Goal: Task Accomplishment & Management: Use online tool/utility

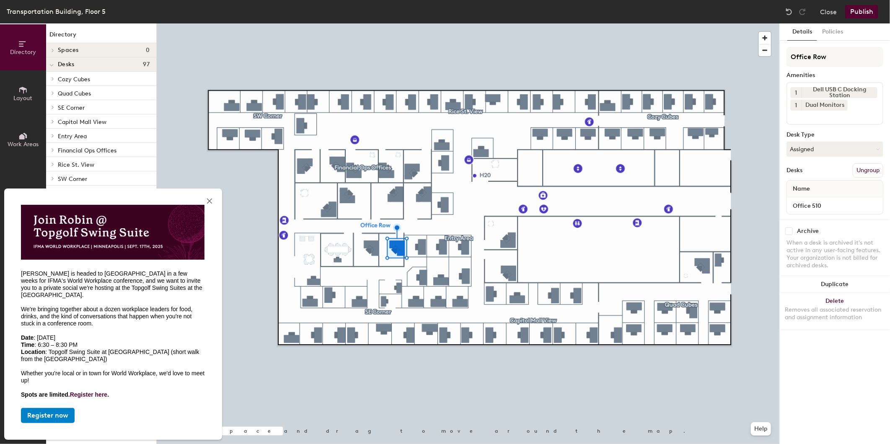
click at [840, 114] on input at bounding box center [827, 116] width 75 height 10
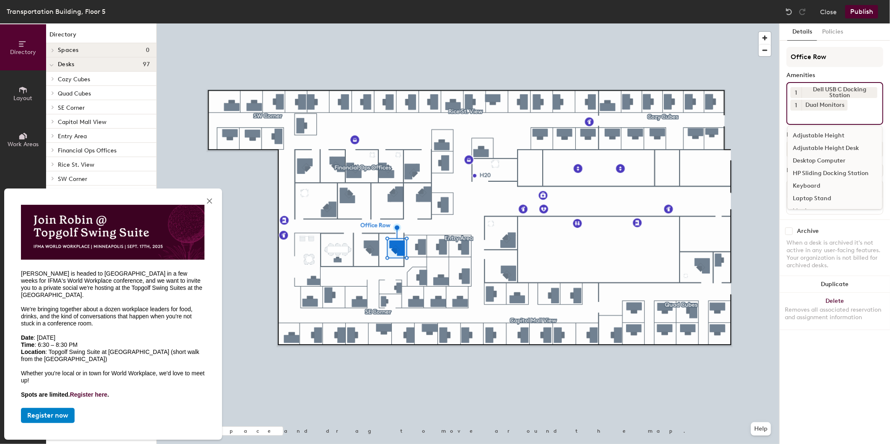
click at [841, 144] on div "Adjustable Height Desk" at bounding box center [834, 148] width 94 height 13
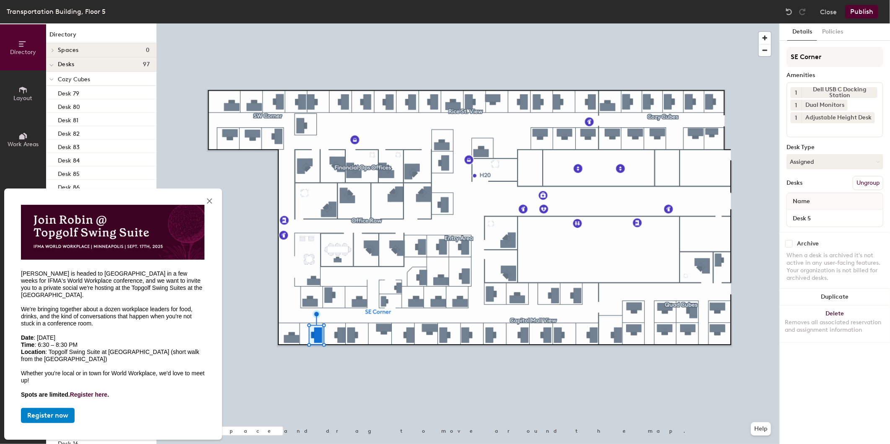
click at [470, 23] on div at bounding box center [468, 23] width 622 height 0
click at [720, 23] on div at bounding box center [468, 23] width 622 height 0
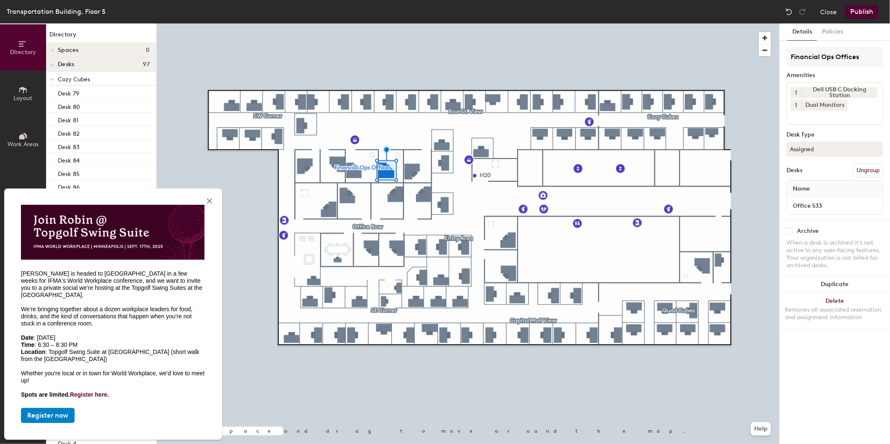
click at [815, 126] on div "Financial Ops Offices Amenities 1 Dell USB C Docking Station 1 Dual Monitors De…" at bounding box center [834, 133] width 97 height 173
click at [815, 118] on input at bounding box center [827, 116] width 75 height 10
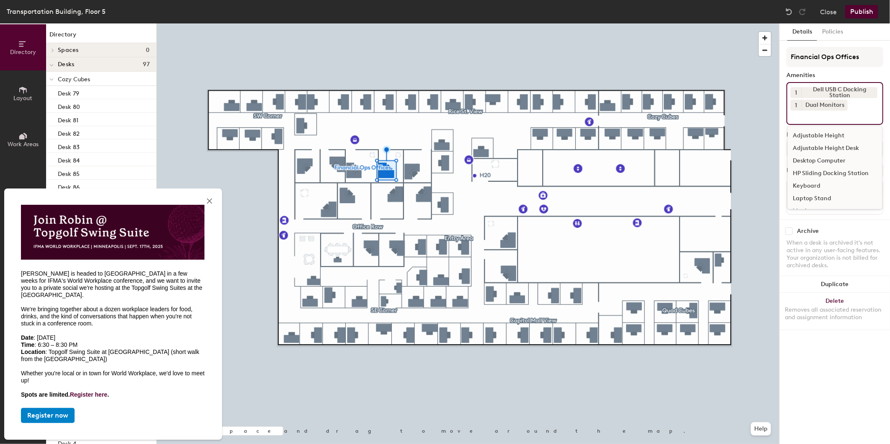
click at [820, 143] on div "Adjustable Height Desk" at bounding box center [834, 148] width 94 height 13
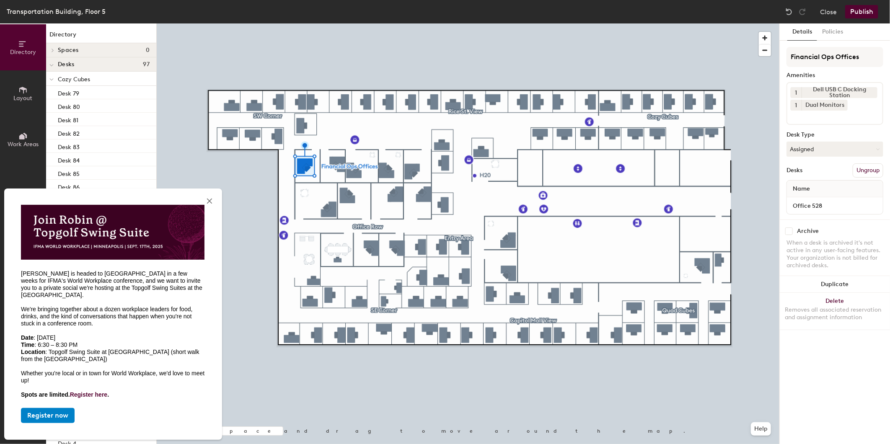
click at [811, 121] on div "1 Dell USB C Docking Station 1 Dual Monitors" at bounding box center [834, 103] width 97 height 43
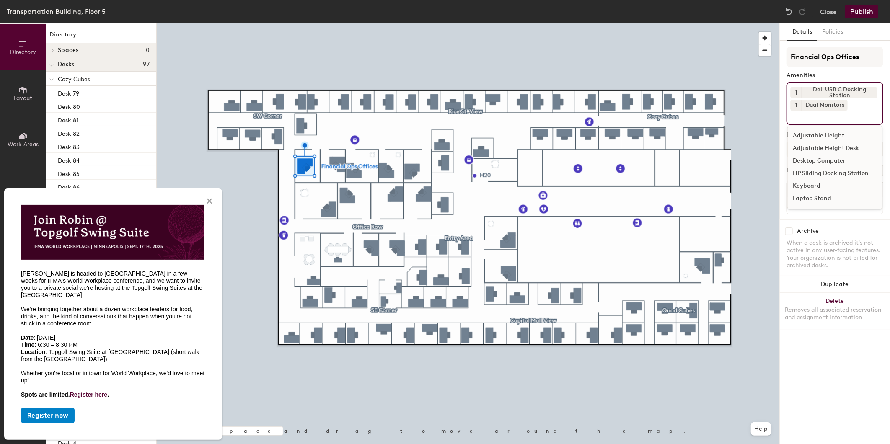
click at [828, 146] on div "Adjustable Height Desk" at bounding box center [834, 148] width 94 height 13
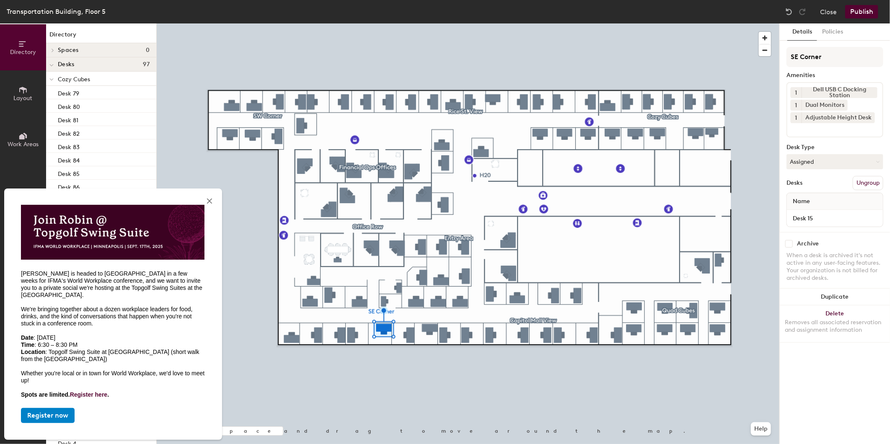
click at [865, 13] on button "Publish" at bounding box center [861, 11] width 33 height 13
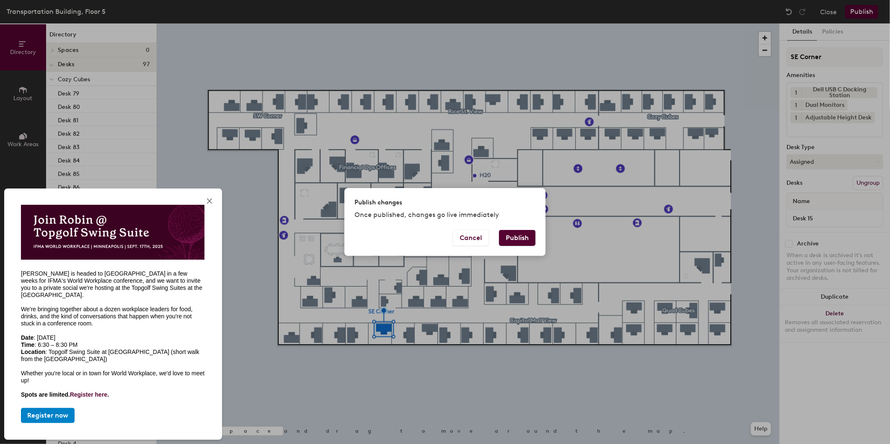
click at [519, 240] on button "Publish" at bounding box center [517, 238] width 36 height 16
